Goal: Task Accomplishment & Management: Manage account settings

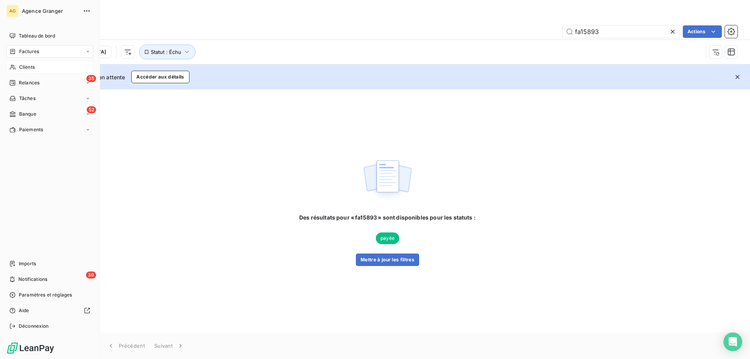
click at [21, 67] on span "Clients" at bounding box center [27, 67] width 16 height 7
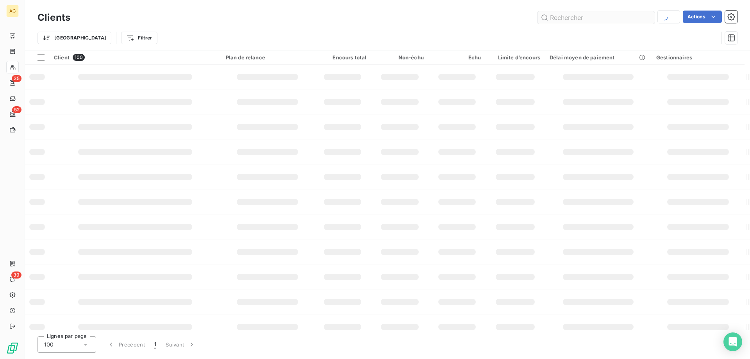
click at [601, 23] on input "text" at bounding box center [595, 17] width 117 height 12
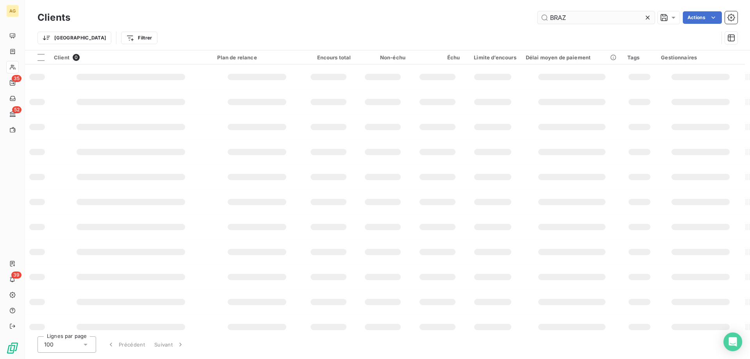
type input "BRAZ"
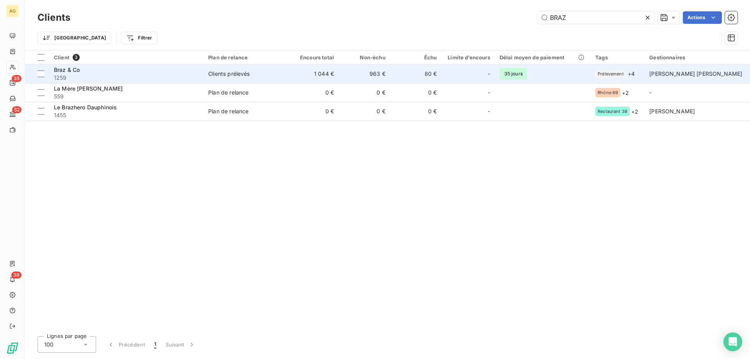
click at [154, 71] on div "Braz & Co" at bounding box center [126, 70] width 145 height 8
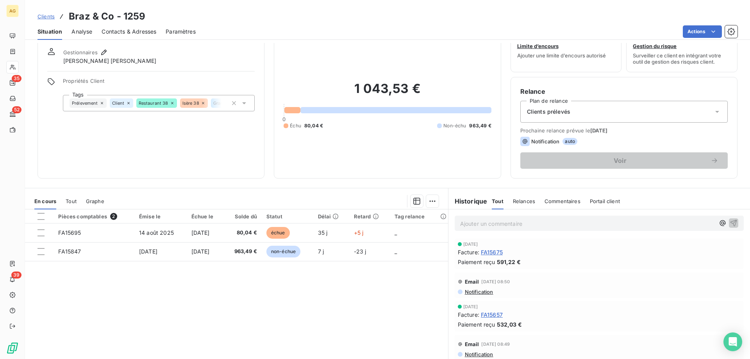
scroll to position [50, 0]
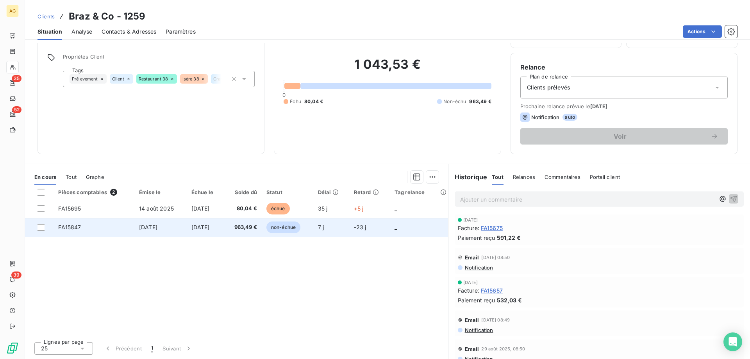
click at [224, 229] on td "[DATE]" at bounding box center [205, 227] width 37 height 19
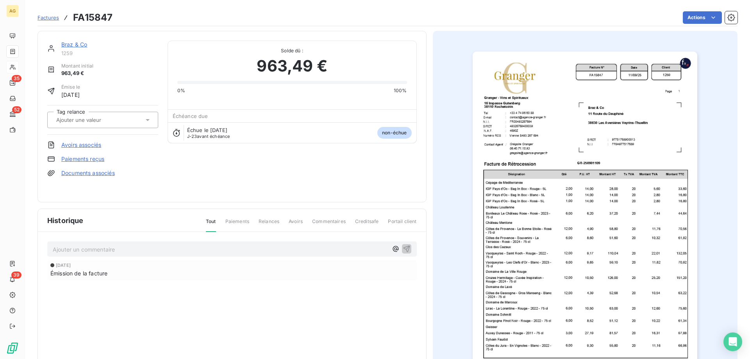
scroll to position [39, 0]
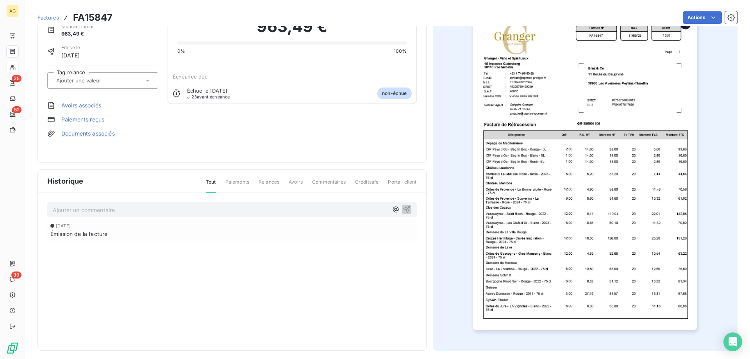
click at [503, 246] on img "button" at bounding box center [585, 171] width 225 height 318
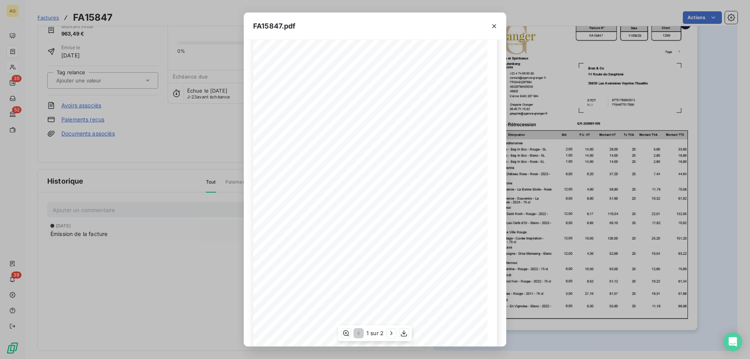
scroll to position [43, 0]
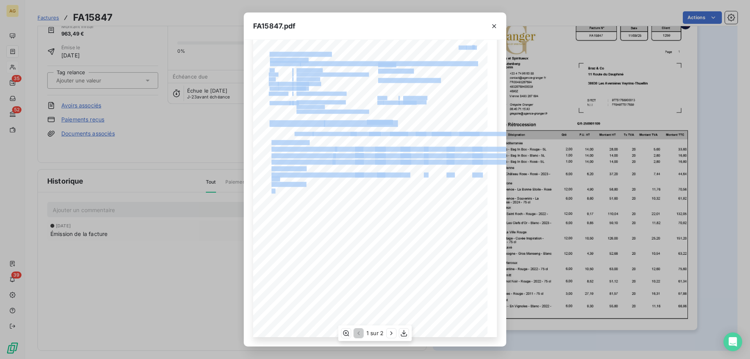
click at [326, 202] on div "Facture N° Client FR00493267694 FA15847 [DATE] 1259 Date [PERSON_NAME] - Vins e…" at bounding box center [375, 171] width 244 height 331
click at [293, 173] on span "[GEOGRAPHIC_DATA] Le Château [PERSON_NAME][GEOGRAPHIC_DATA] - 2023 -" at bounding box center [335, 175] width 128 height 4
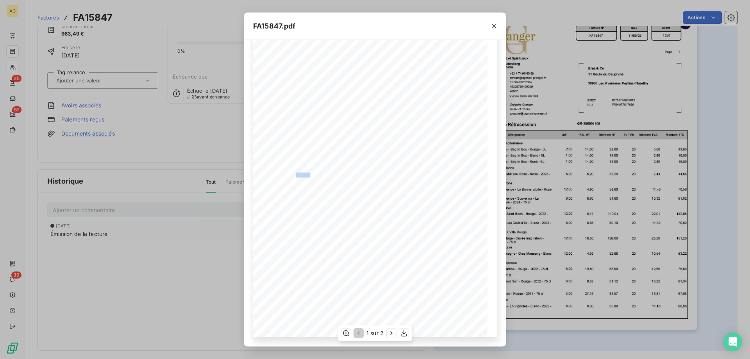
click at [293, 173] on span "[GEOGRAPHIC_DATA] Le Château [PERSON_NAME][GEOGRAPHIC_DATA] - 2023 -" at bounding box center [335, 175] width 128 height 4
click at [493, 30] on button "button" at bounding box center [494, 26] width 12 height 12
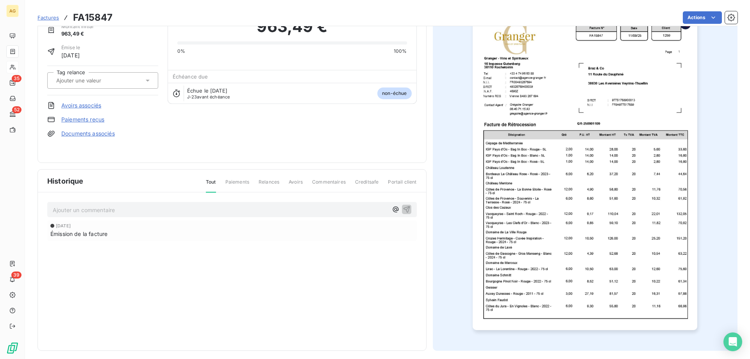
drag, startPoint x: 243, startPoint y: 95, endPoint x: 235, endPoint y: 93, distance: 7.9
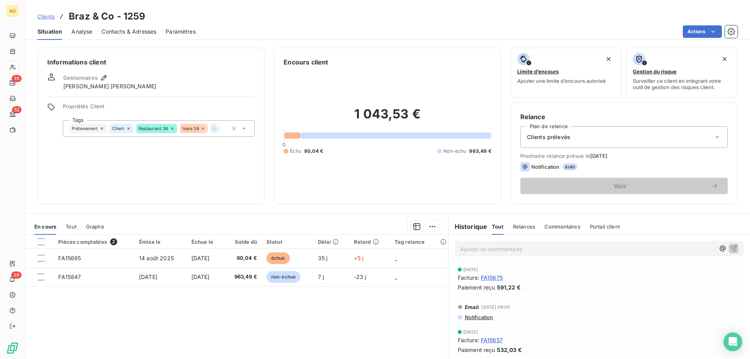
click at [494, 340] on span "FA15657" at bounding box center [492, 340] width 22 height 8
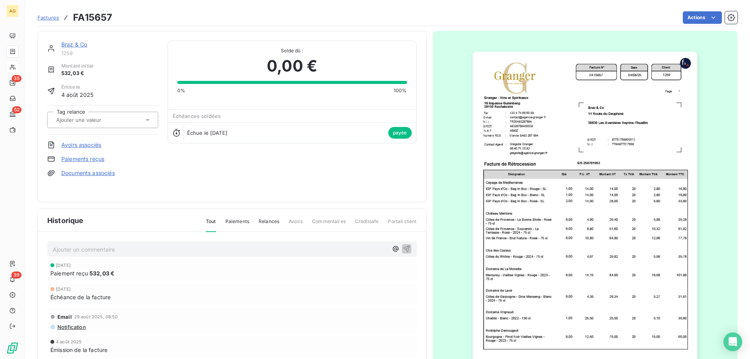
scroll to position [44, 0]
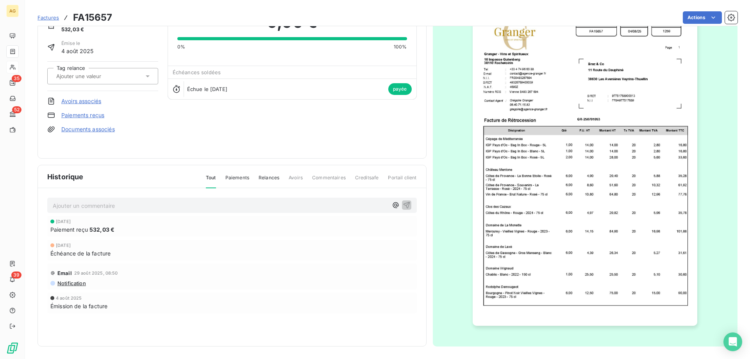
click at [548, 232] on img "button" at bounding box center [585, 167] width 225 height 318
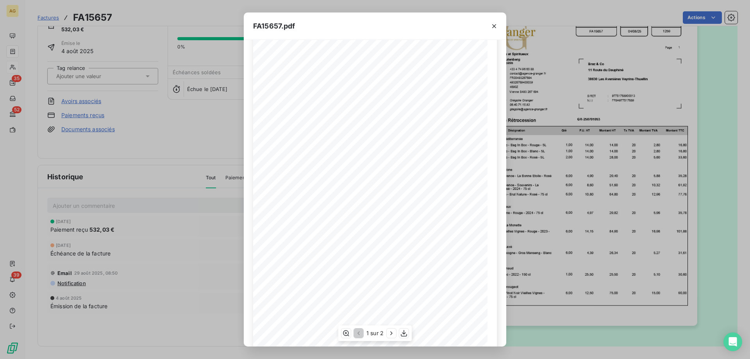
scroll to position [43, 0]
click at [393, 333] on icon "button" at bounding box center [391, 333] width 8 height 8
click at [358, 332] on icon "button" at bounding box center [358, 333] width 8 height 8
drag, startPoint x: 749, startPoint y: 315, endPoint x: 710, endPoint y: 310, distance: 39.7
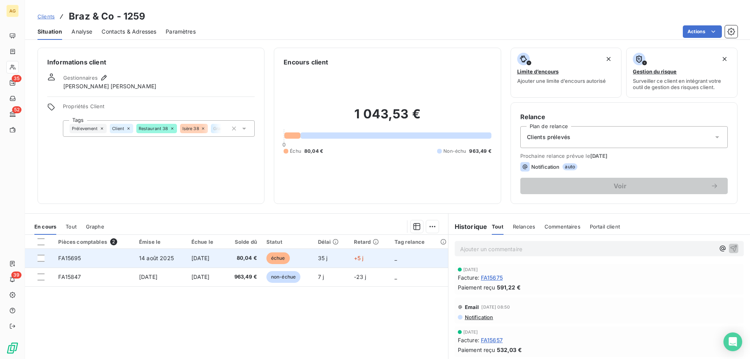
click at [193, 267] on td "[DATE]" at bounding box center [205, 258] width 37 height 19
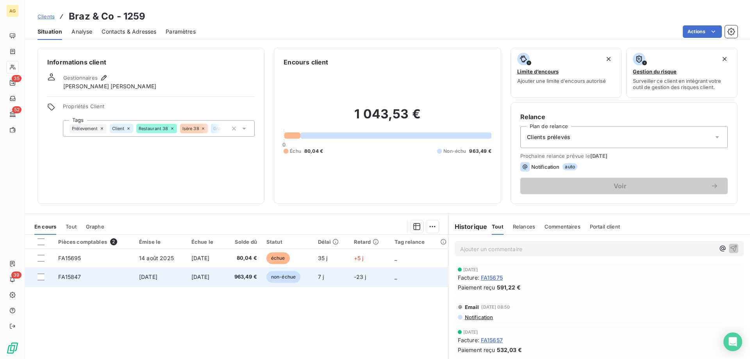
click at [191, 279] on span "[DATE]" at bounding box center [200, 276] width 18 height 7
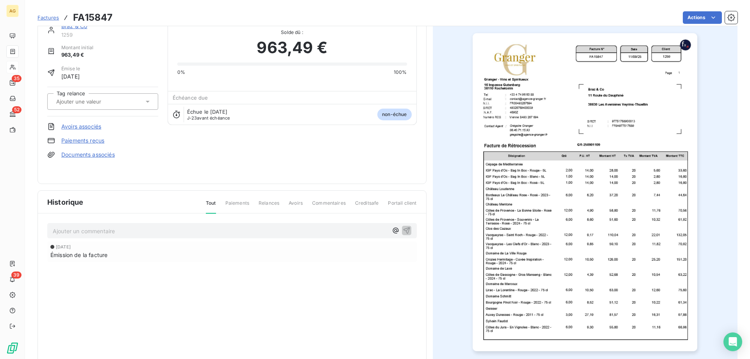
scroll to position [44, 0]
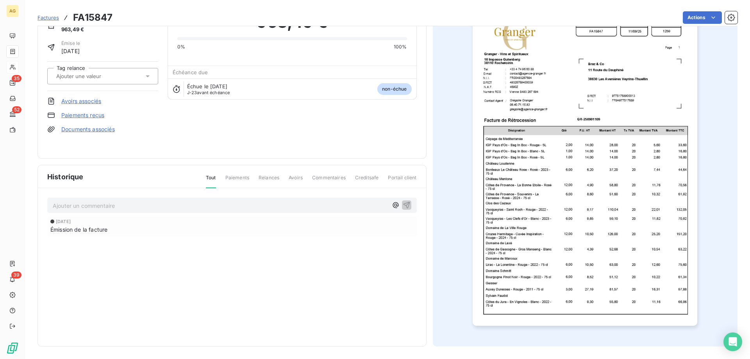
click at [516, 278] on img "button" at bounding box center [585, 167] width 225 height 318
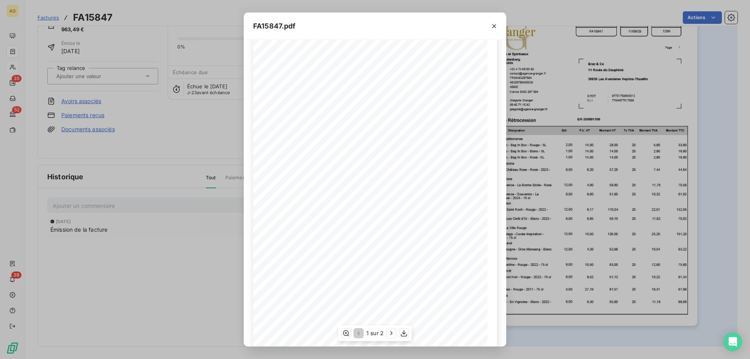
scroll to position [43, 0]
click at [345, 333] on icon "button" at bounding box center [346, 333] width 6 height 6
click at [131, 284] on div "FA15847.pdf Facture N° Client FR00493267694 FA15847 [DATE] 1259 Date [PERSON_NA…" at bounding box center [375, 179] width 750 height 359
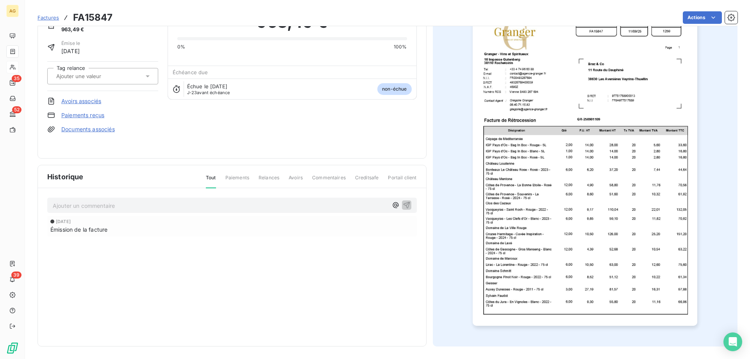
drag, startPoint x: 241, startPoint y: 237, endPoint x: 237, endPoint y: 232, distance: 5.9
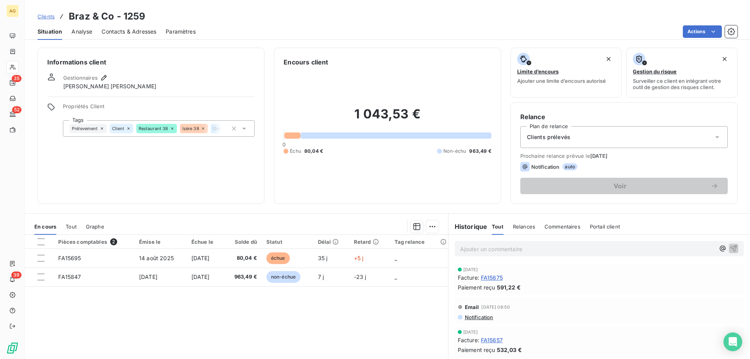
click at [492, 342] on span "FA15657" at bounding box center [492, 340] width 22 height 8
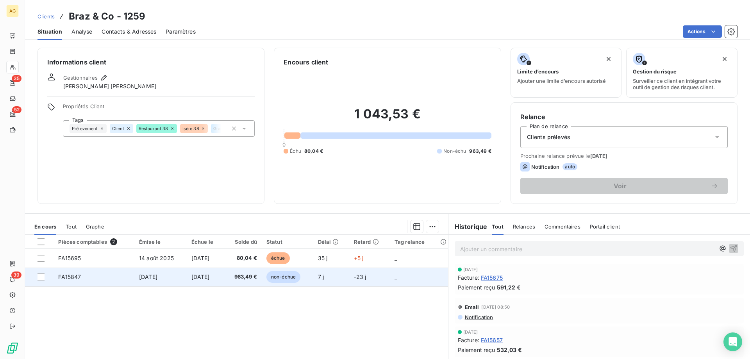
click at [109, 281] on td "FA15847" at bounding box center [93, 276] width 81 height 19
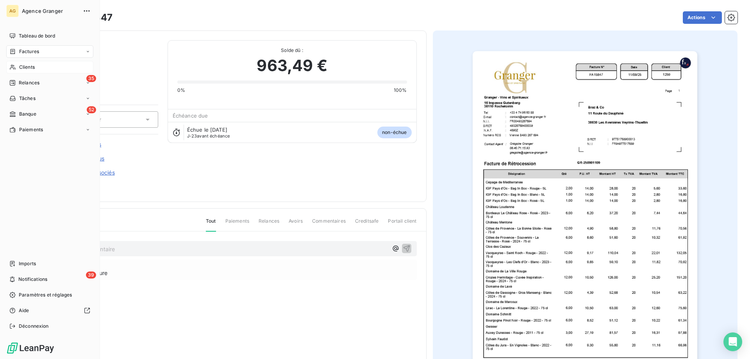
drag, startPoint x: 3, startPoint y: 63, endPoint x: 11, endPoint y: 64, distance: 7.8
click at [4, 63] on div "AG Agence [PERSON_NAME] Tableau de bord Factures Clients 35 Relances Tâches 52 …" at bounding box center [50, 179] width 100 height 359
click at [34, 65] on span "Clients" at bounding box center [27, 67] width 16 height 7
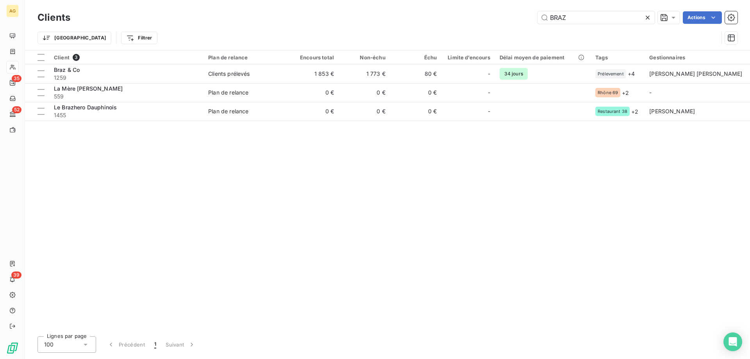
drag, startPoint x: 584, startPoint y: 28, endPoint x: 464, endPoint y: 27, distance: 119.9
click at [464, 27] on div "Trier Filtrer" at bounding box center [387, 38] width 700 height 24
click at [577, 18] on input "BRAZ" at bounding box center [595, 17] width 117 height 12
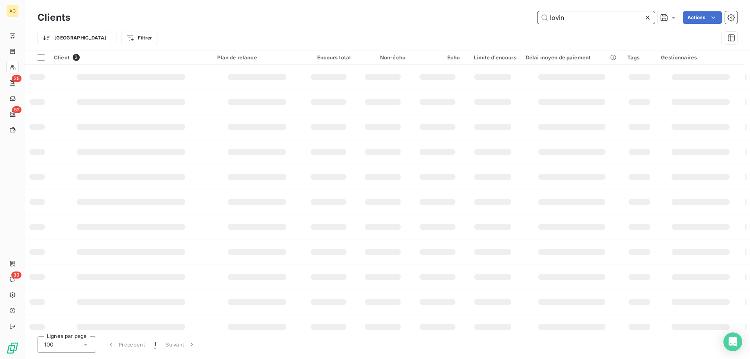
type input "lovin"
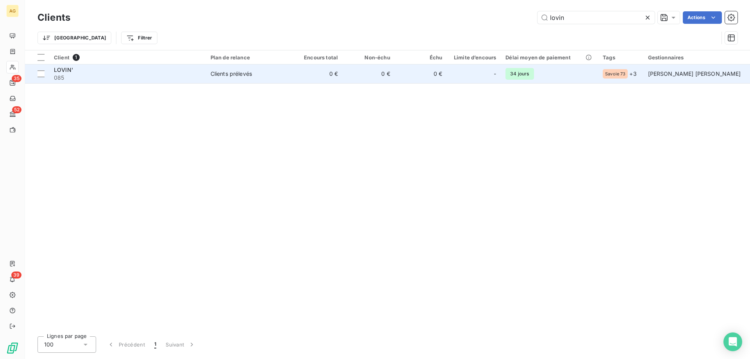
click at [275, 78] on td "Clients prélevés" at bounding box center [248, 73] width 85 height 19
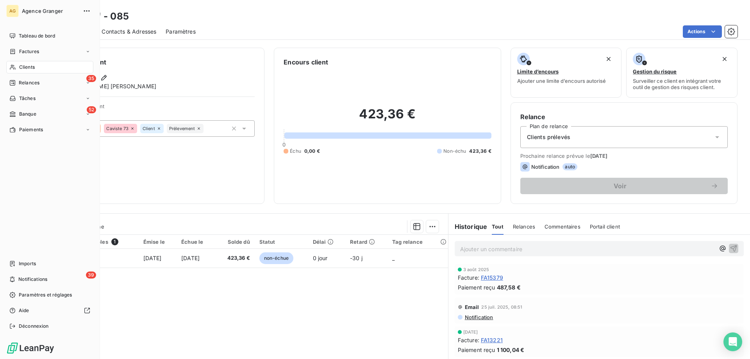
click at [21, 65] on span "Clients" at bounding box center [27, 67] width 16 height 7
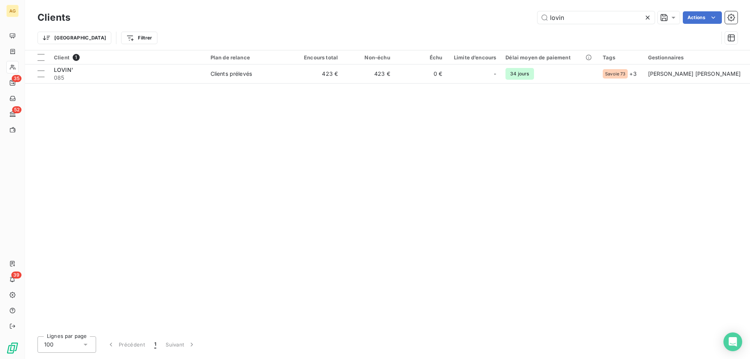
drag, startPoint x: 567, startPoint y: 21, endPoint x: 426, endPoint y: 21, distance: 140.6
click at [467, 21] on div "lovin Actions" at bounding box center [409, 17] width 658 height 12
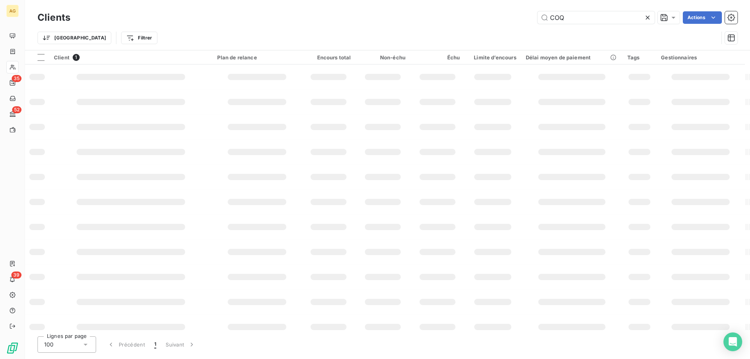
type input "COQ"
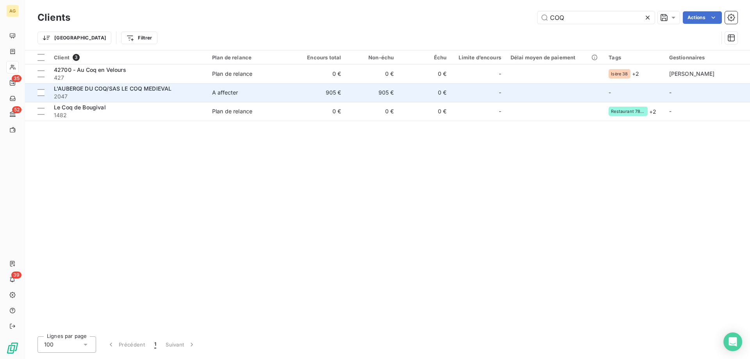
click at [151, 97] on span "2047" at bounding box center [128, 97] width 149 height 8
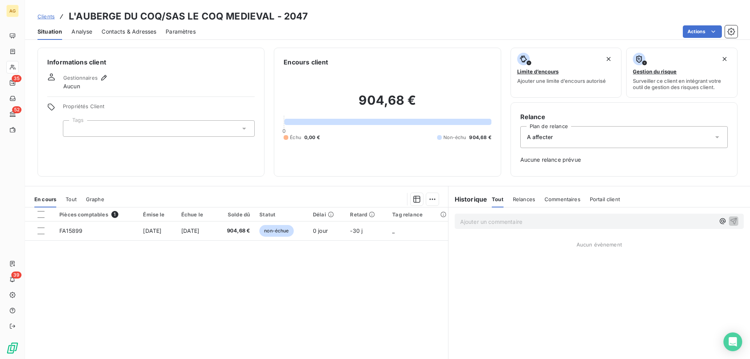
click at [89, 77] on span "Gestionnaires" at bounding box center [80, 78] width 34 height 6
click at [103, 77] on icon "button" at bounding box center [104, 78] width 8 height 8
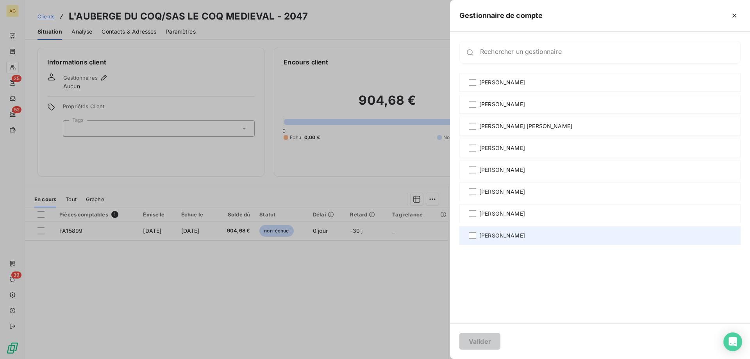
click at [507, 230] on div "[PERSON_NAME]" at bounding box center [599, 235] width 281 height 19
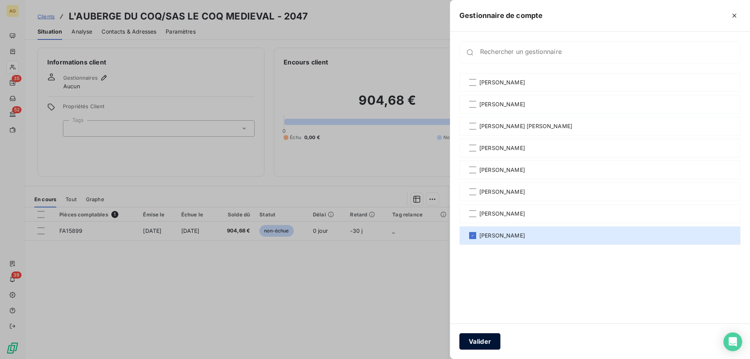
click at [477, 334] on button "Valider" at bounding box center [479, 341] width 41 height 16
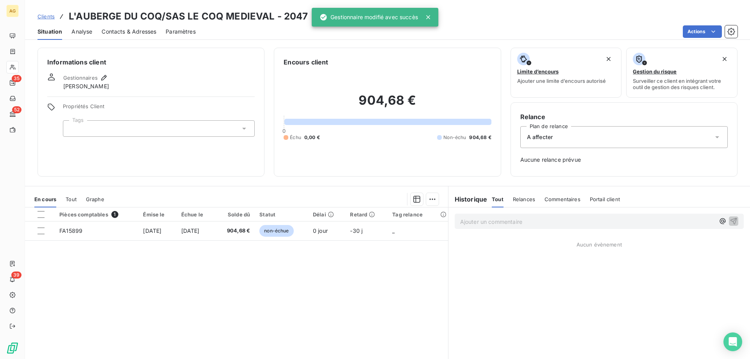
click at [541, 133] on span "A affecter" at bounding box center [540, 137] width 26 height 8
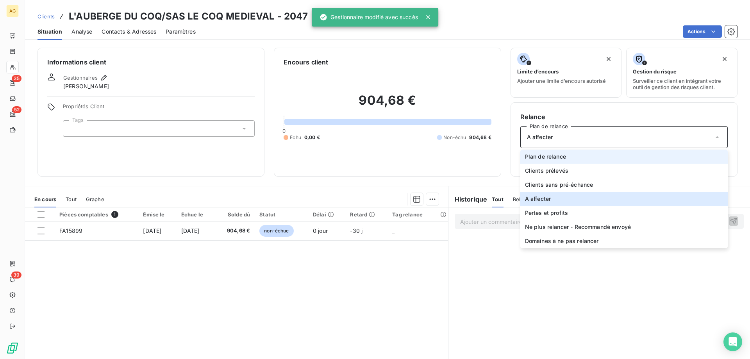
click at [551, 155] on span "Plan de relance" at bounding box center [545, 157] width 41 height 8
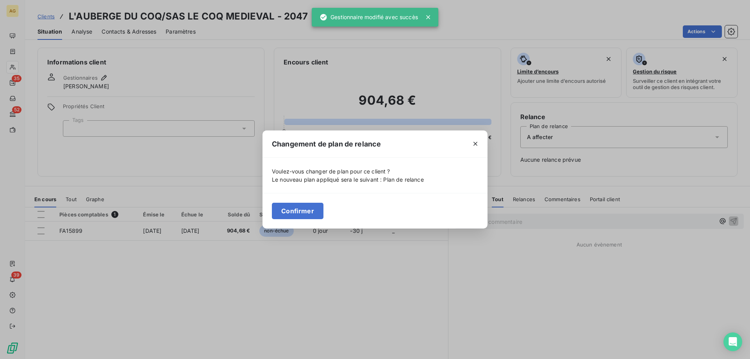
drag, startPoint x: 310, startPoint y: 214, endPoint x: 209, endPoint y: 185, distance: 104.8
click at [307, 214] on button "Confirmer" at bounding box center [298, 211] width 52 height 16
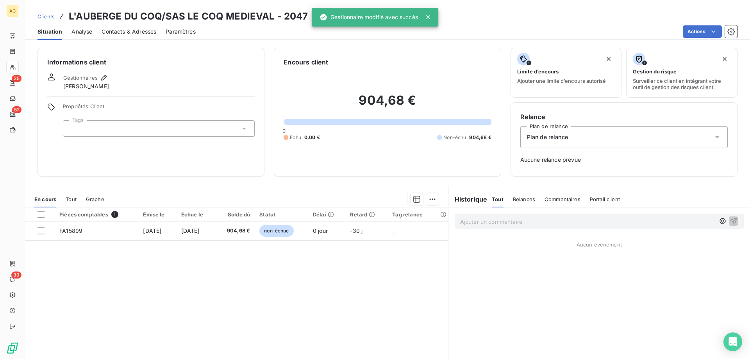
click at [119, 130] on div at bounding box center [159, 128] width 192 height 16
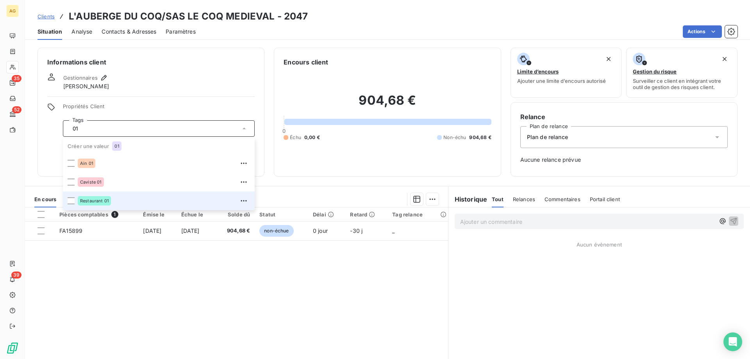
click at [67, 200] on li "Restaurant 01" at bounding box center [159, 200] width 192 height 19
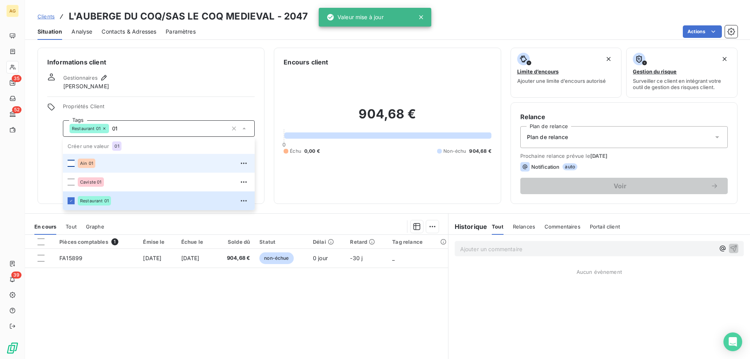
click at [70, 165] on div at bounding box center [71, 163] width 7 height 7
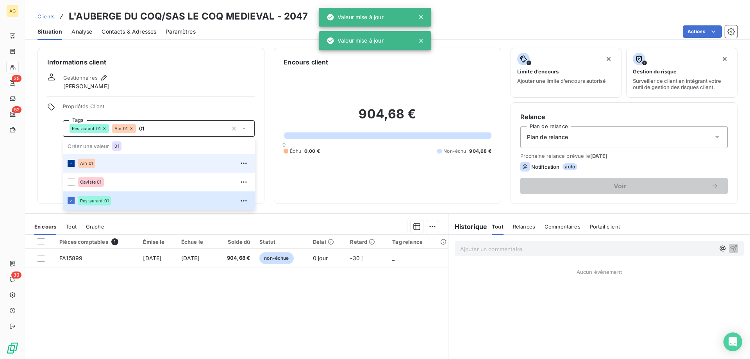
type input "0"
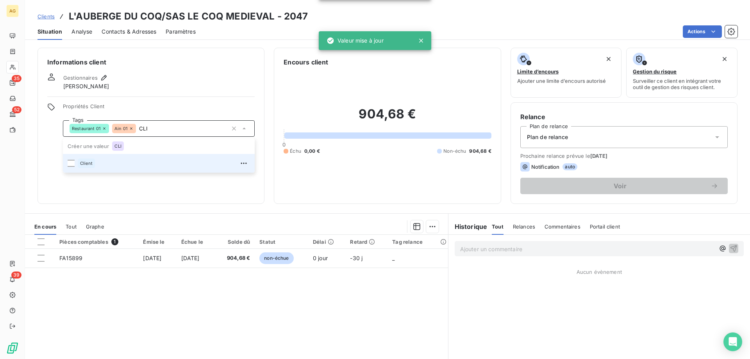
click at [70, 165] on div at bounding box center [71, 163] width 7 height 7
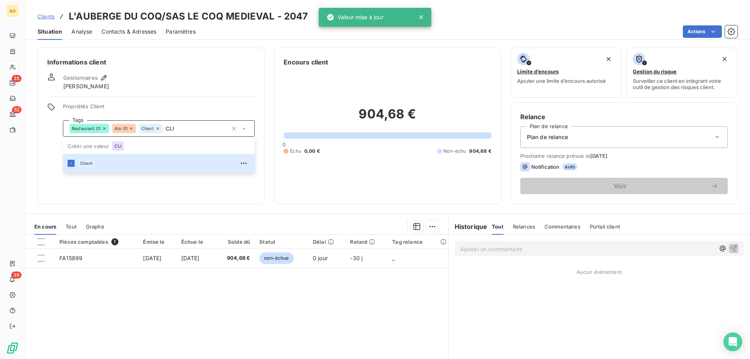
type input "CLI"
click at [117, 82] on div "Gestionnaires [PERSON_NAME]" at bounding box center [150, 81] width 207 height 17
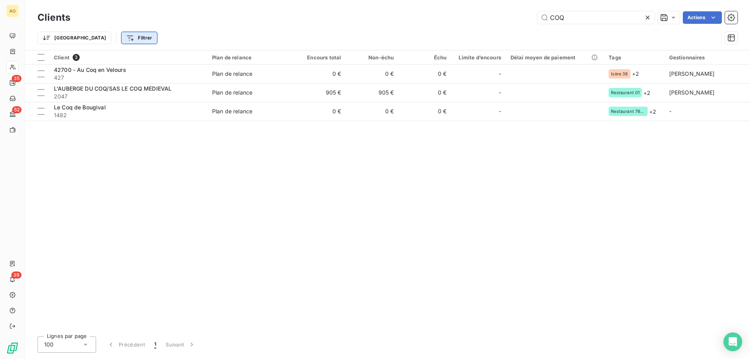
click at [105, 37] on html "AG 35 52 39 Clients COQ Actions Trier Filtrer Client 3 Plan de relance Encours …" at bounding box center [375, 179] width 750 height 359
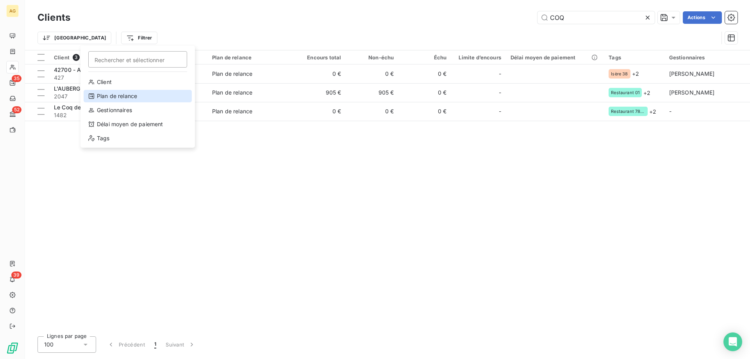
click at [102, 96] on div "Plan de relance" at bounding box center [138, 96] width 108 height 12
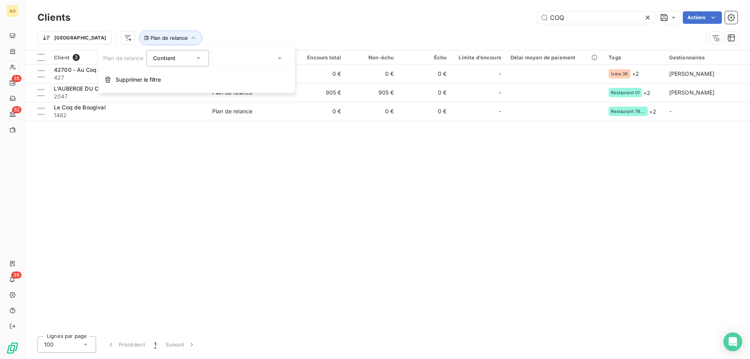
click at [234, 57] on div at bounding box center [251, 58] width 78 height 16
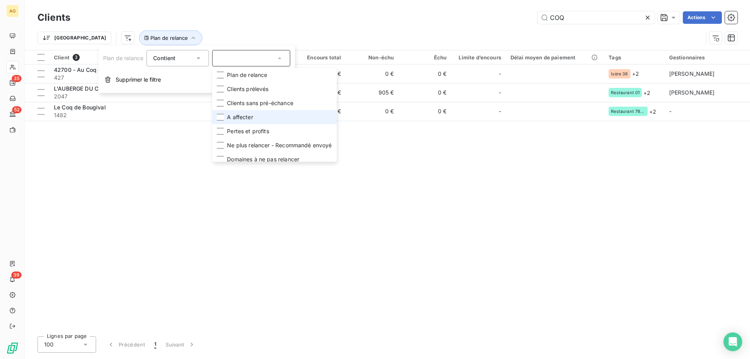
drag, startPoint x: 243, startPoint y: 114, endPoint x: 248, endPoint y: 115, distance: 5.1
click at [243, 114] on span "A affecter" at bounding box center [240, 117] width 26 height 8
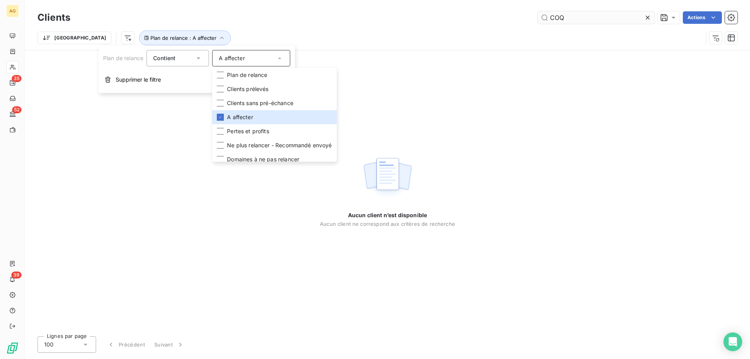
click at [648, 18] on icon at bounding box center [648, 18] width 8 height 8
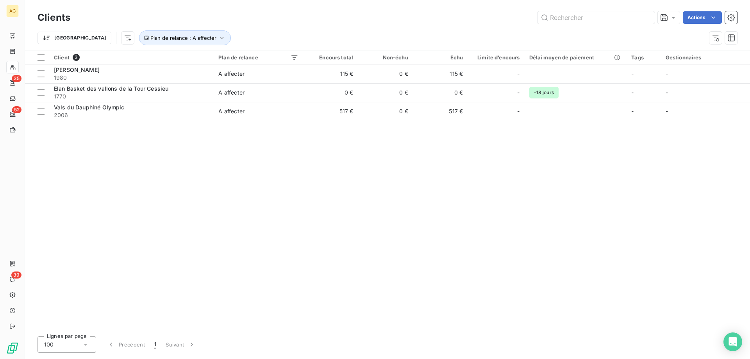
click at [451, 20] on div "Actions" at bounding box center [409, 17] width 658 height 12
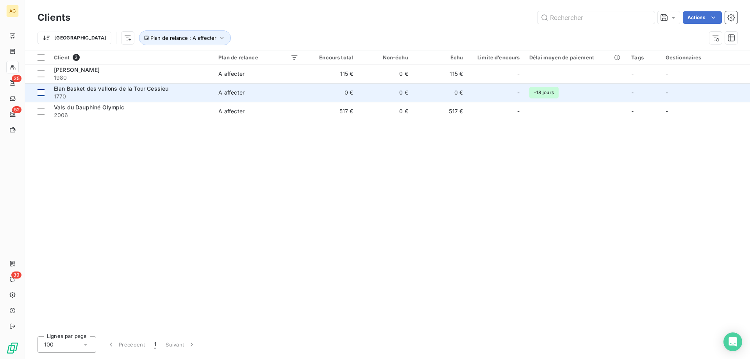
click at [40, 93] on div at bounding box center [40, 92] width 7 height 7
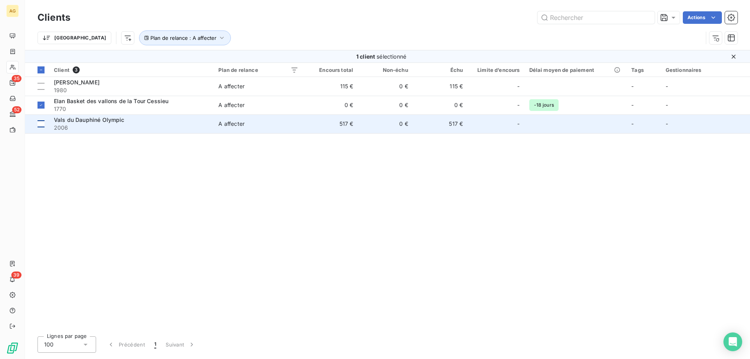
click at [39, 124] on div at bounding box center [40, 123] width 7 height 7
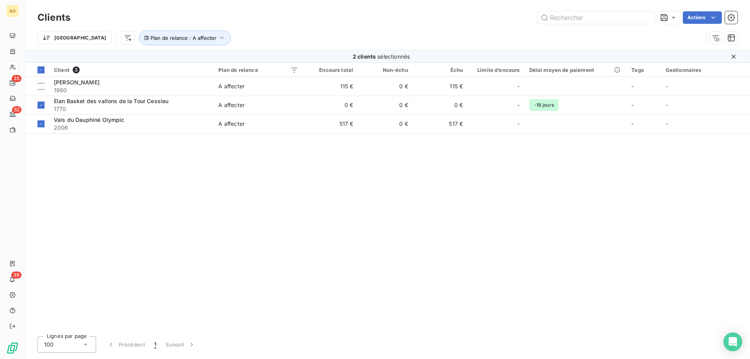
click at [705, 18] on html "AG 35 52 39 Clients Actions Trier Plan de relance : A affecter 2 clients sélect…" at bounding box center [375, 179] width 750 height 359
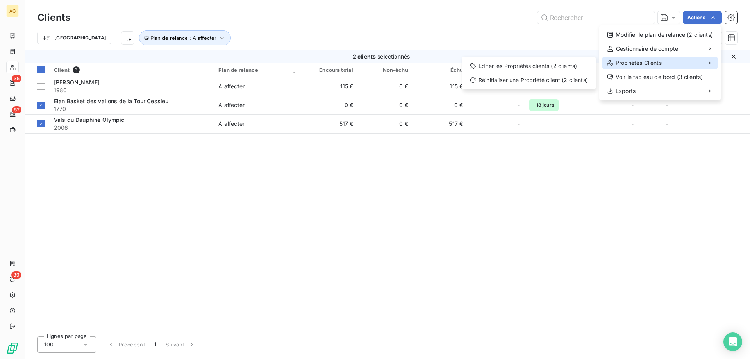
click at [635, 59] on span "Propriétés Clients" at bounding box center [638, 63] width 46 height 8
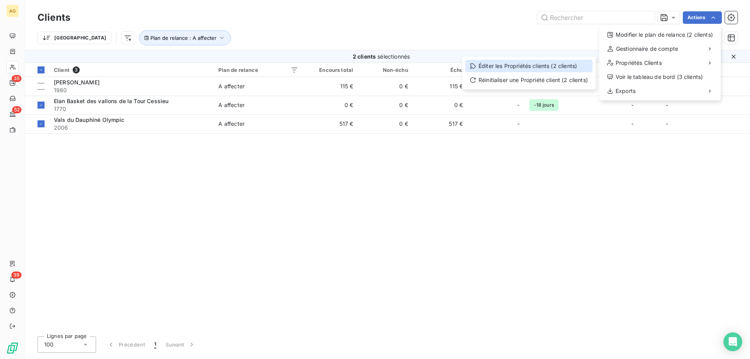
click at [542, 63] on div "Éditer les Propriétés clients (2 clients)" at bounding box center [528, 66] width 127 height 12
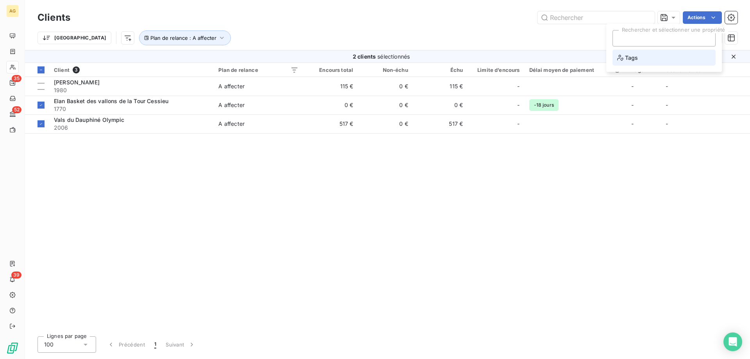
click at [638, 54] on li "Tags" at bounding box center [663, 58] width 103 height 16
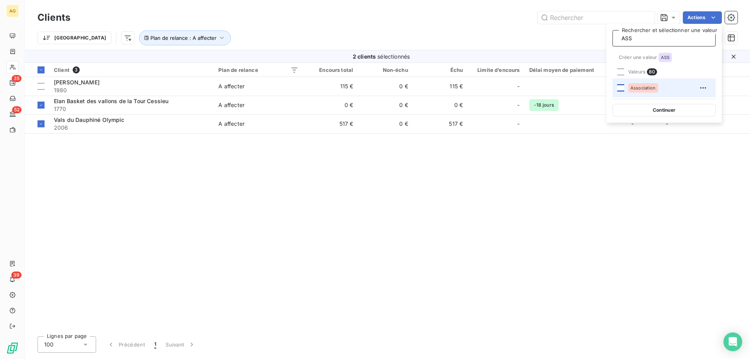
click at [619, 87] on div at bounding box center [620, 87] width 7 height 7
type input "A"
click at [625, 86] on li "Granger" at bounding box center [663, 87] width 103 height 19
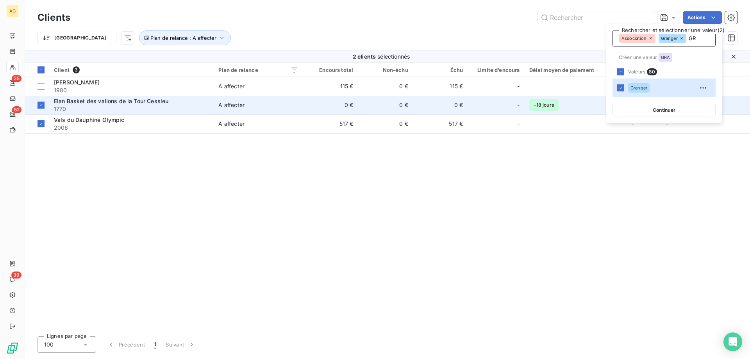
type input "G"
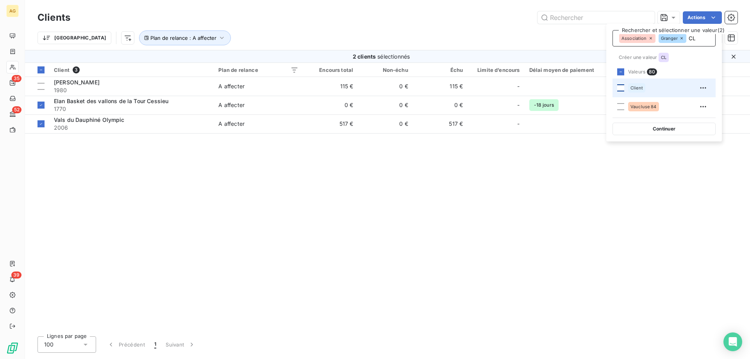
type input "CL"
click at [621, 89] on div at bounding box center [620, 87] width 7 height 7
click at [686, 128] on button "Continuer" at bounding box center [663, 129] width 103 height 12
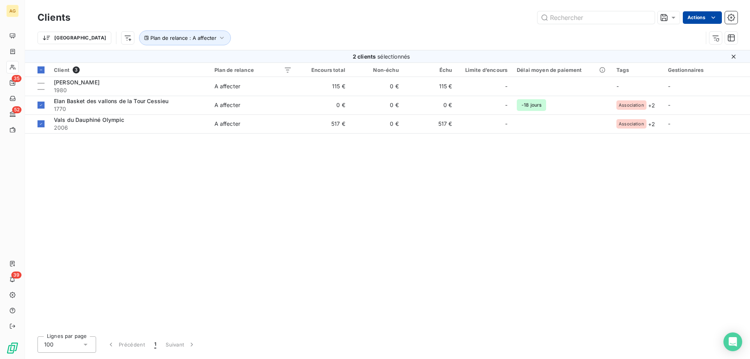
click at [702, 21] on html "AG 35 52 39 Clients Actions Trier Plan de relance : A affecter 2 clients sélect…" at bounding box center [375, 179] width 750 height 359
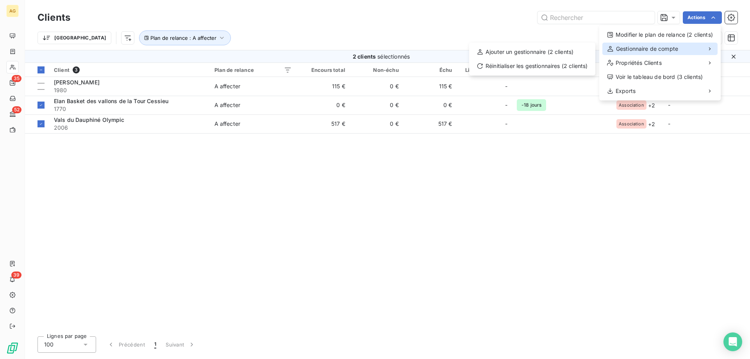
click at [642, 50] on span "Gestionnaire de compte" at bounding box center [647, 49] width 62 height 8
click at [551, 50] on div "Ajouter un gestionnaire (2 clients)" at bounding box center [532, 52] width 120 height 12
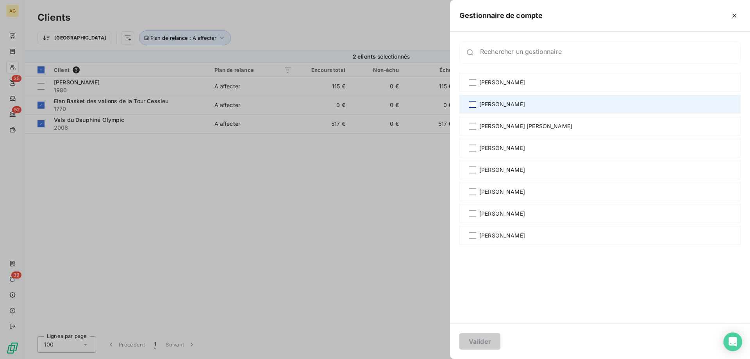
click at [473, 103] on div at bounding box center [472, 104] width 7 height 7
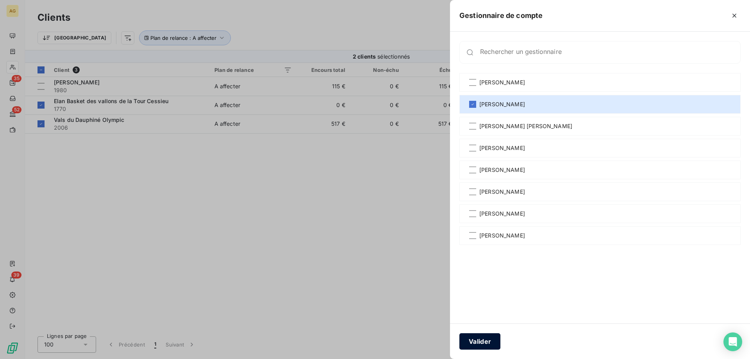
click at [481, 346] on button "Valider" at bounding box center [479, 341] width 41 height 16
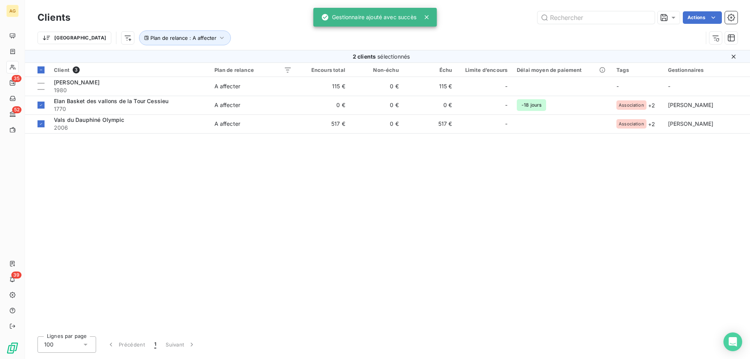
click at [709, 21] on html "AG 35 52 39 Clients Actions Trier Plan de relance : A affecter 2 clients sélect…" at bounding box center [375, 179] width 750 height 359
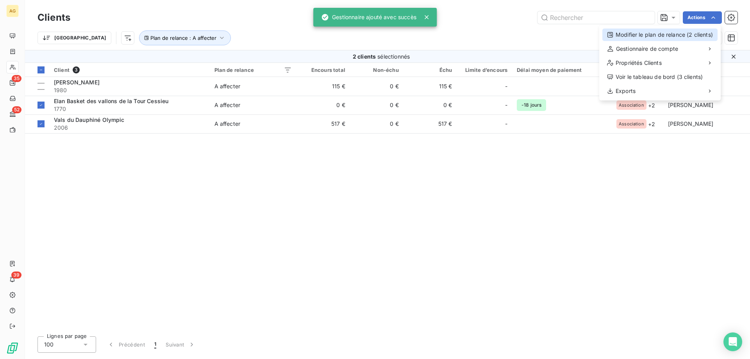
click at [639, 37] on div "Modifier le plan de relance (2 clients)" at bounding box center [659, 35] width 115 height 12
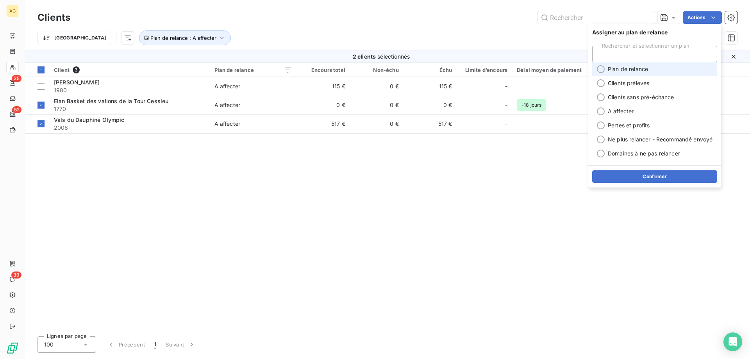
click at [605, 68] on li "Plan de relance" at bounding box center [654, 69] width 125 height 14
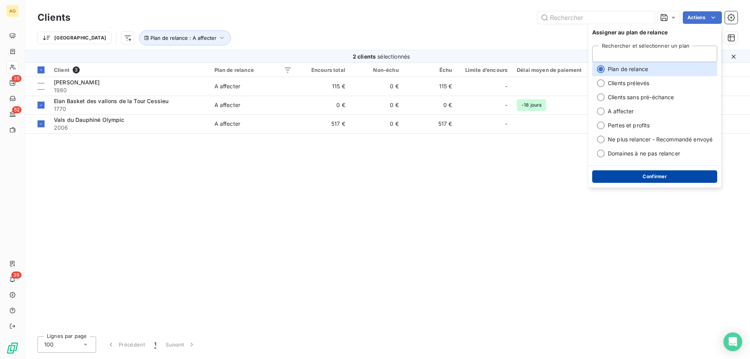
click at [644, 181] on button "Confirmer" at bounding box center [654, 176] width 125 height 12
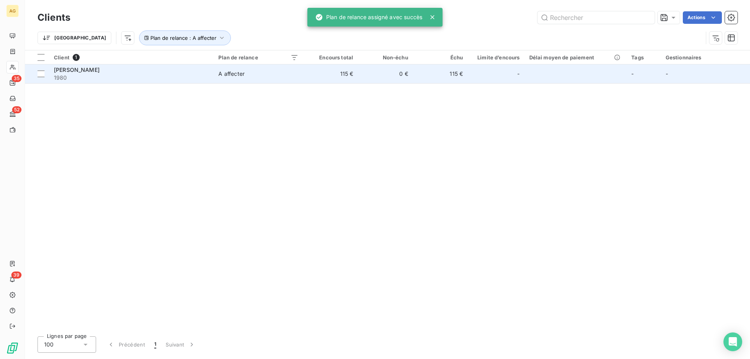
click at [159, 78] on span "1980" at bounding box center [131, 78] width 155 height 8
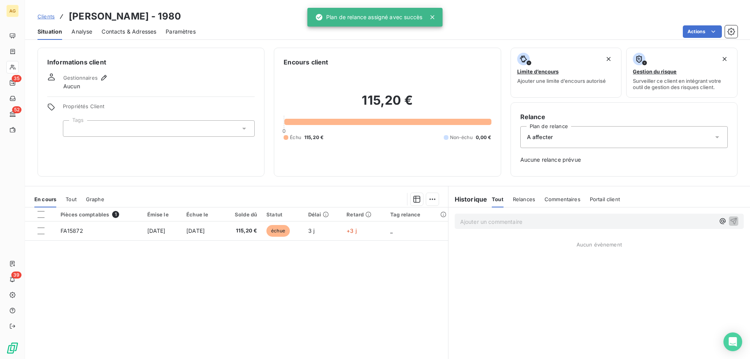
click at [562, 130] on div "A affecter" at bounding box center [623, 137] width 207 height 22
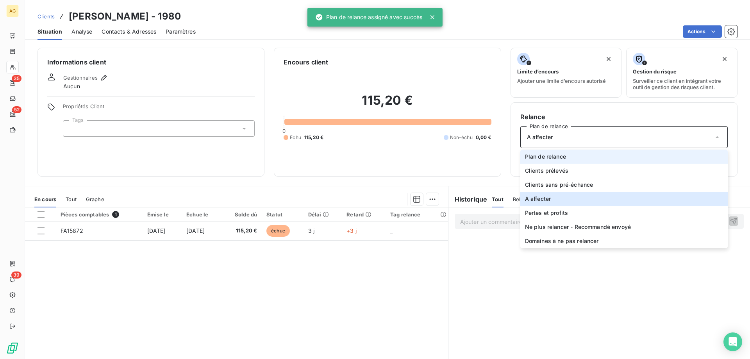
click at [560, 158] on span "Plan de relance" at bounding box center [545, 157] width 41 height 8
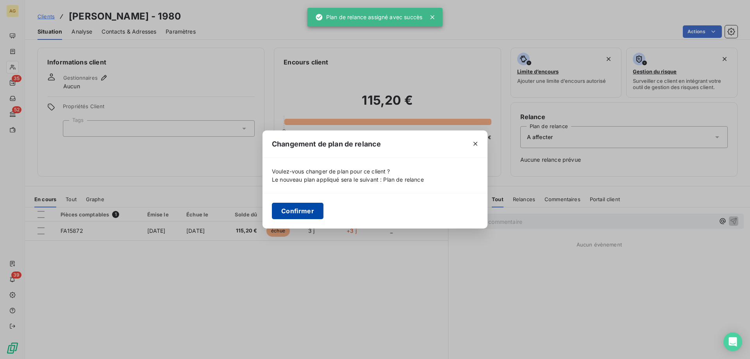
click at [281, 206] on button "Confirmer" at bounding box center [298, 211] width 52 height 16
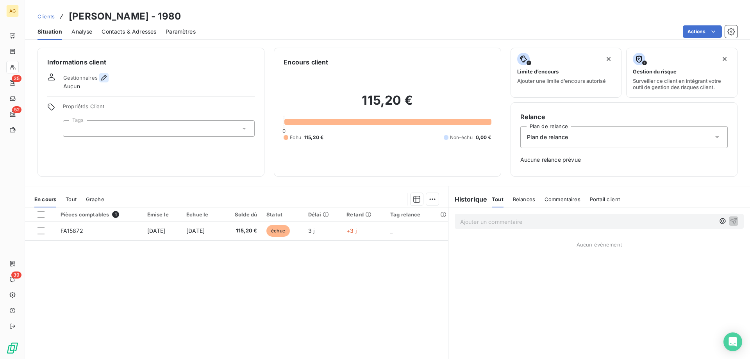
click at [105, 80] on icon "button" at bounding box center [104, 78] width 8 height 8
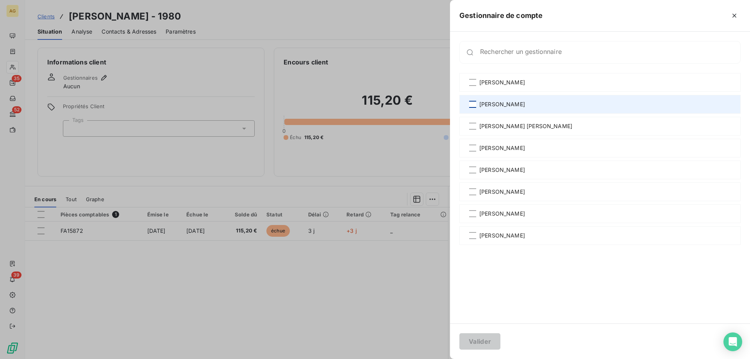
click at [474, 104] on div at bounding box center [472, 104] width 7 height 7
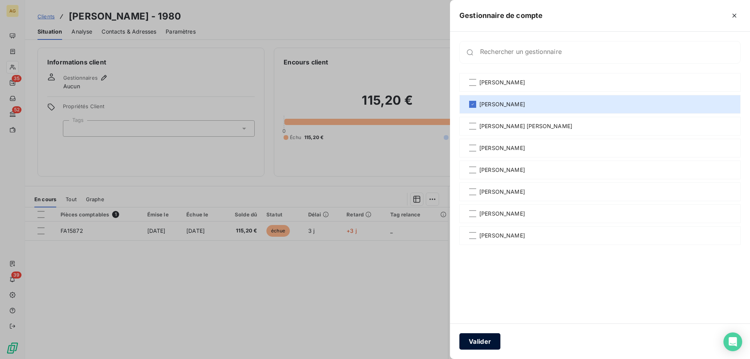
click at [481, 340] on button "Valider" at bounding box center [479, 341] width 41 height 16
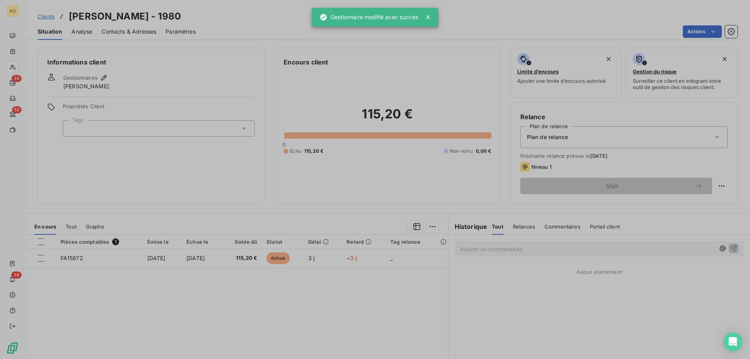
click at [136, 132] on div at bounding box center [159, 128] width 192 height 16
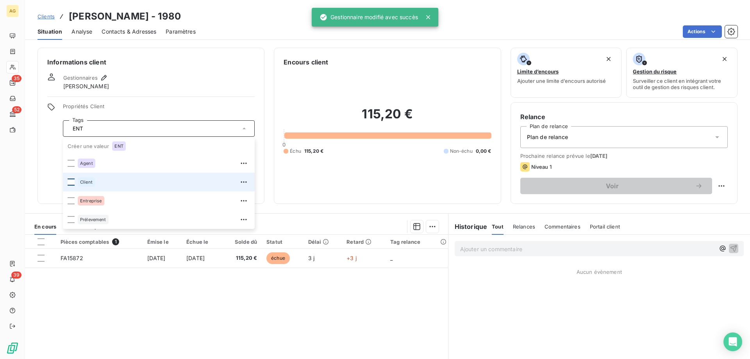
click at [74, 181] on div at bounding box center [71, 181] width 7 height 7
type input "E"
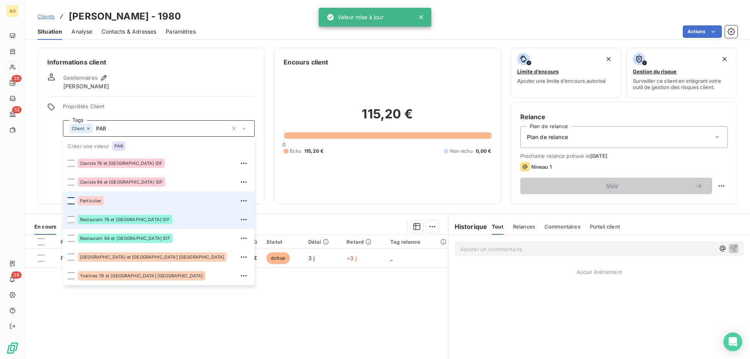
click at [70, 202] on div at bounding box center [71, 200] width 7 height 7
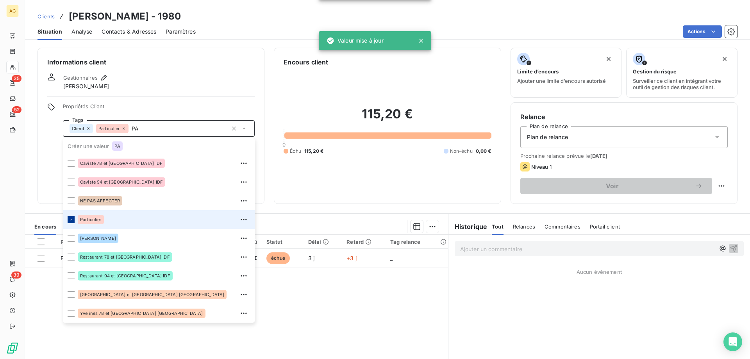
type input "P"
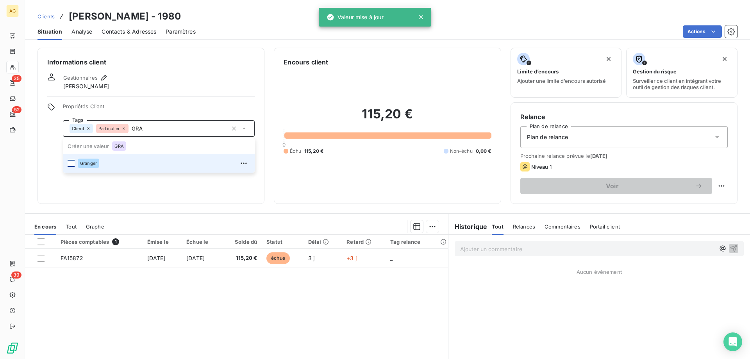
click at [69, 162] on div at bounding box center [71, 163] width 7 height 7
type input "GRA"
click at [166, 101] on div "Informations client Gestionnaires [PERSON_NAME] Propriétés Client Tags Client P…" at bounding box center [150, 126] width 227 height 156
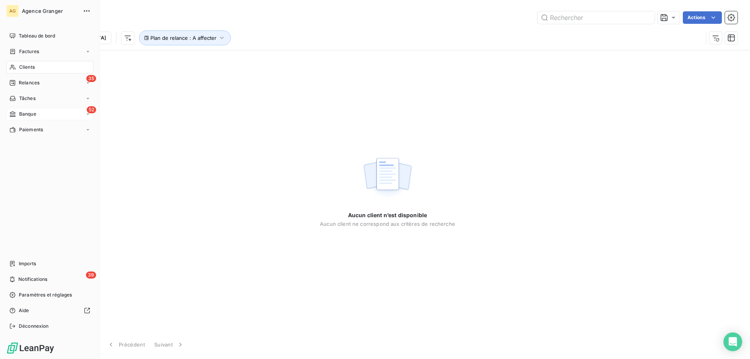
click at [32, 112] on span "Banque" at bounding box center [27, 114] width 17 height 7
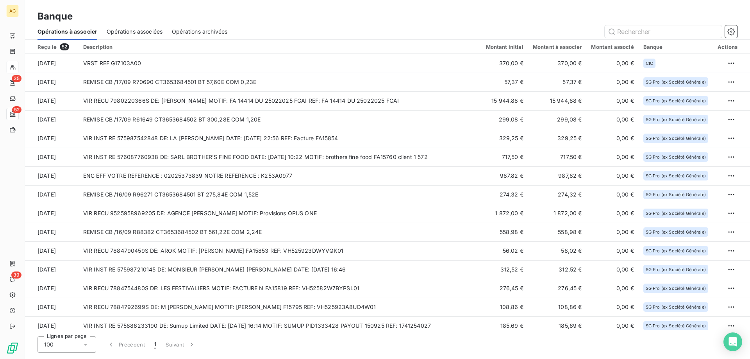
click at [135, 34] on span "Opérations associées" at bounding box center [135, 32] width 56 height 8
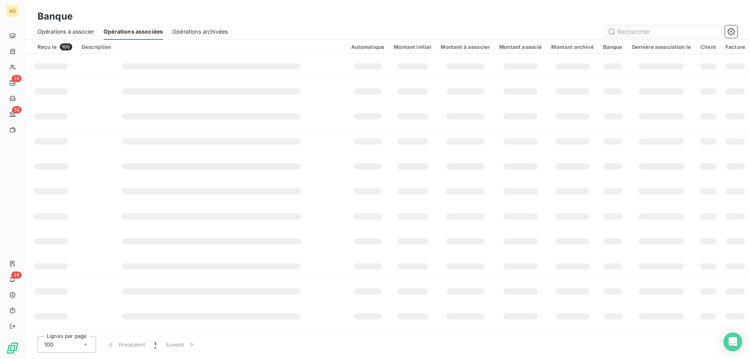
click at [633, 33] on input "text" at bounding box center [663, 31] width 117 height 12
type input "bouclier"
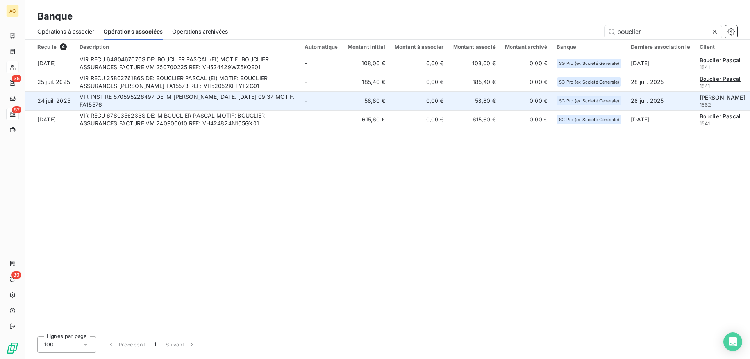
click at [208, 95] on td "VIR INST RE 570595226497 DE: M [PERSON_NAME] DATE: [DATE] 09:37 MOTIF: FA15576" at bounding box center [187, 100] width 225 height 19
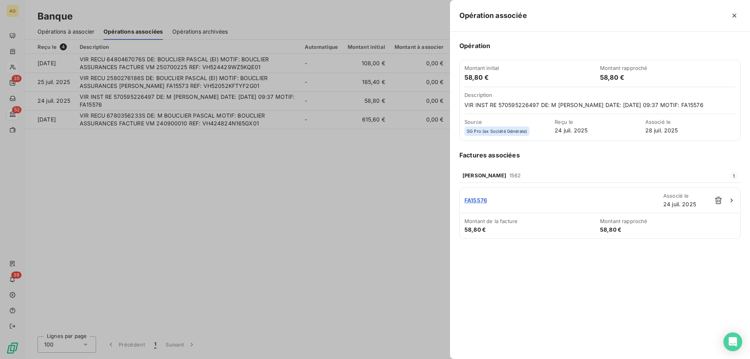
click at [320, 84] on div at bounding box center [375, 179] width 750 height 359
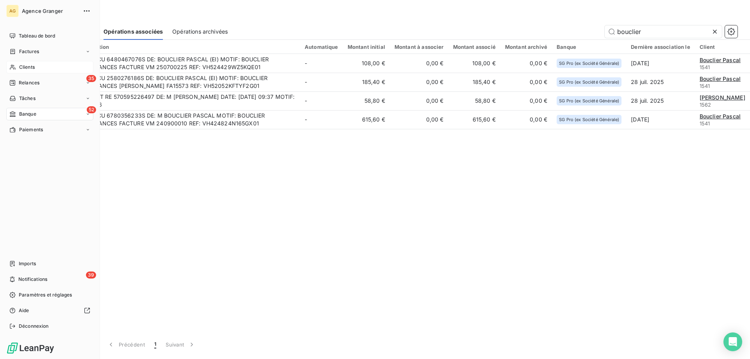
click at [39, 115] on div "52 Banque" at bounding box center [49, 114] width 87 height 12
drag, startPoint x: 34, startPoint y: 115, endPoint x: 40, endPoint y: 115, distance: 5.9
click at [34, 115] on span "Banque" at bounding box center [27, 114] width 17 height 7
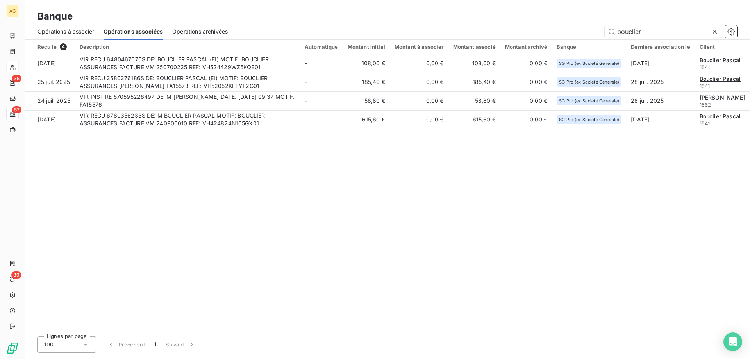
click at [58, 25] on div "Opérations à associer" at bounding box center [65, 31] width 57 height 16
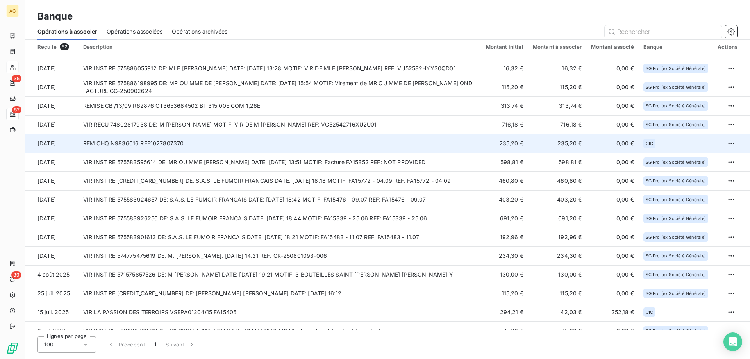
scroll to position [426, 0]
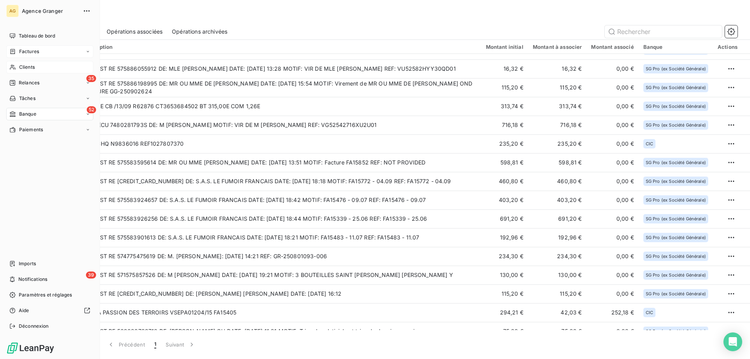
click at [37, 53] on span "Factures" at bounding box center [29, 51] width 20 height 7
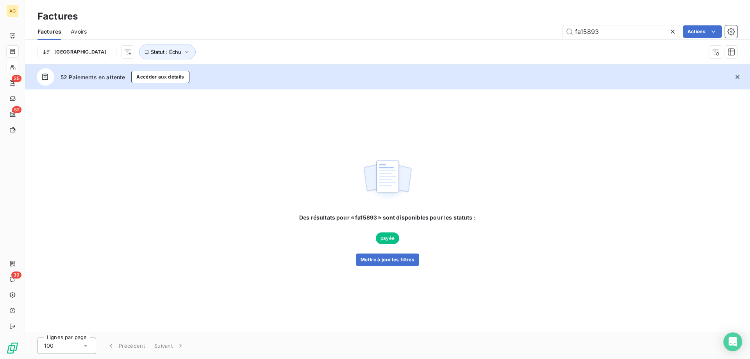
click at [670, 32] on icon at bounding box center [673, 32] width 8 height 8
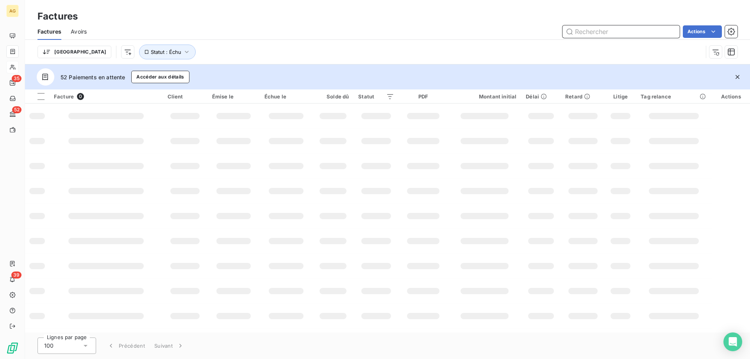
click at [637, 25] on input "text" at bounding box center [620, 31] width 117 height 12
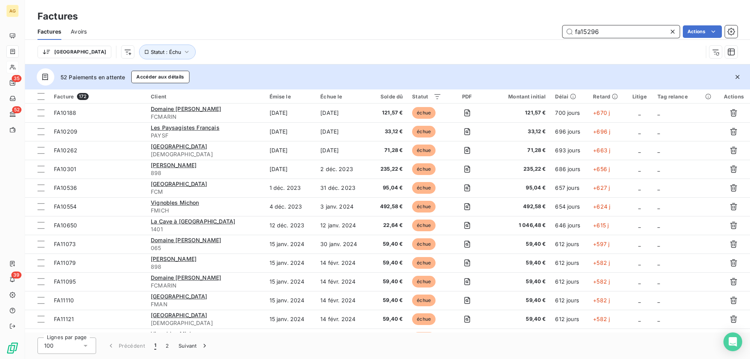
type input "fa15296"
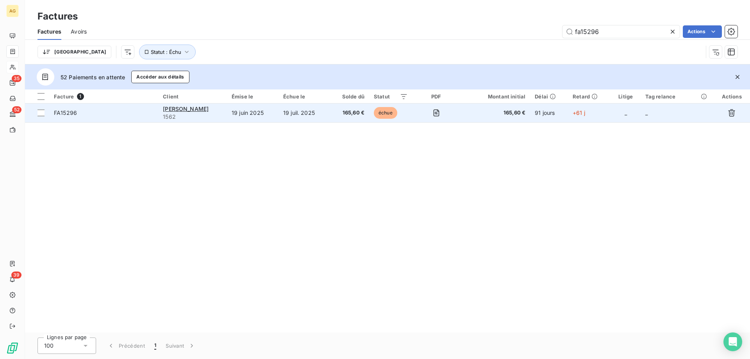
click at [96, 116] on span "FA15296" at bounding box center [104, 113] width 100 height 8
